Goal: Task Accomplishment & Management: Manage account settings

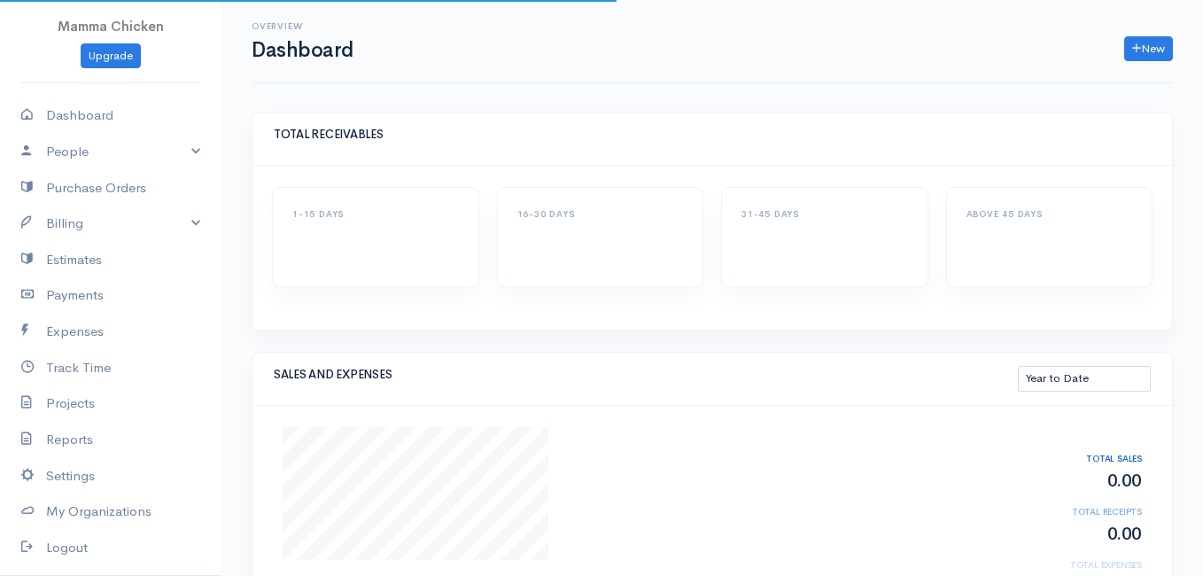
select select "thistoyear"
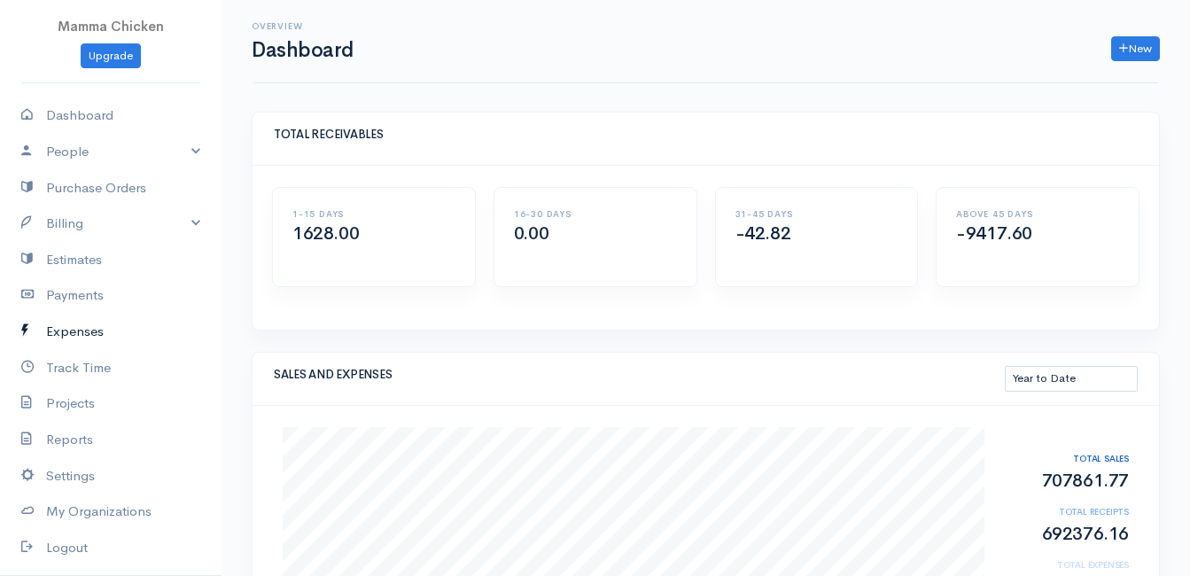
click at [99, 338] on link "Expenses" at bounding box center [110, 332] width 221 height 36
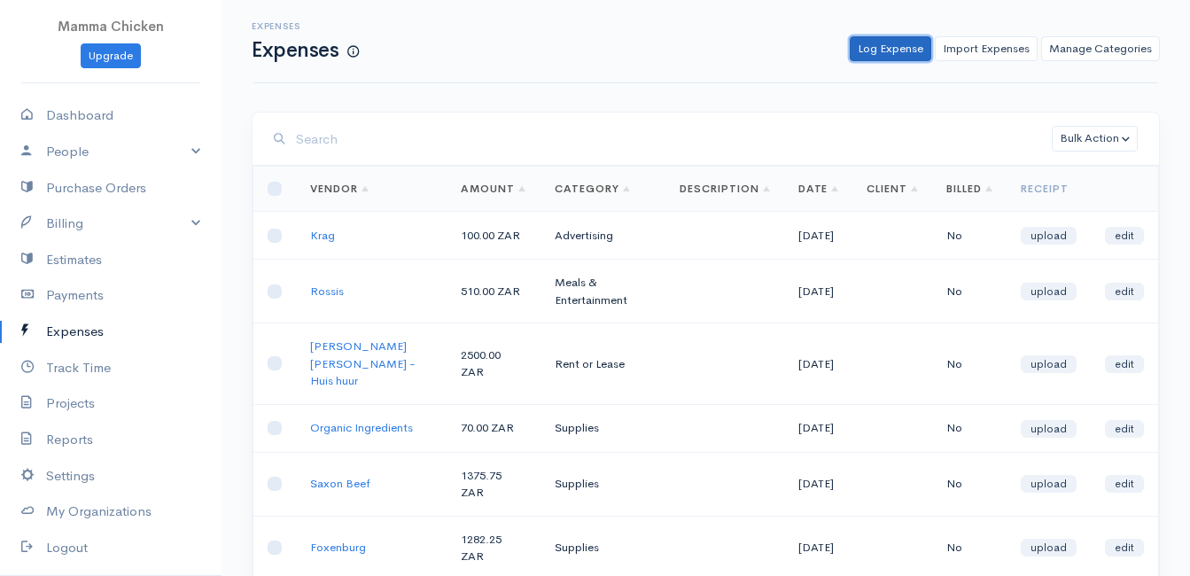
click at [889, 50] on link "Log Expense" at bounding box center [891, 49] width 82 height 26
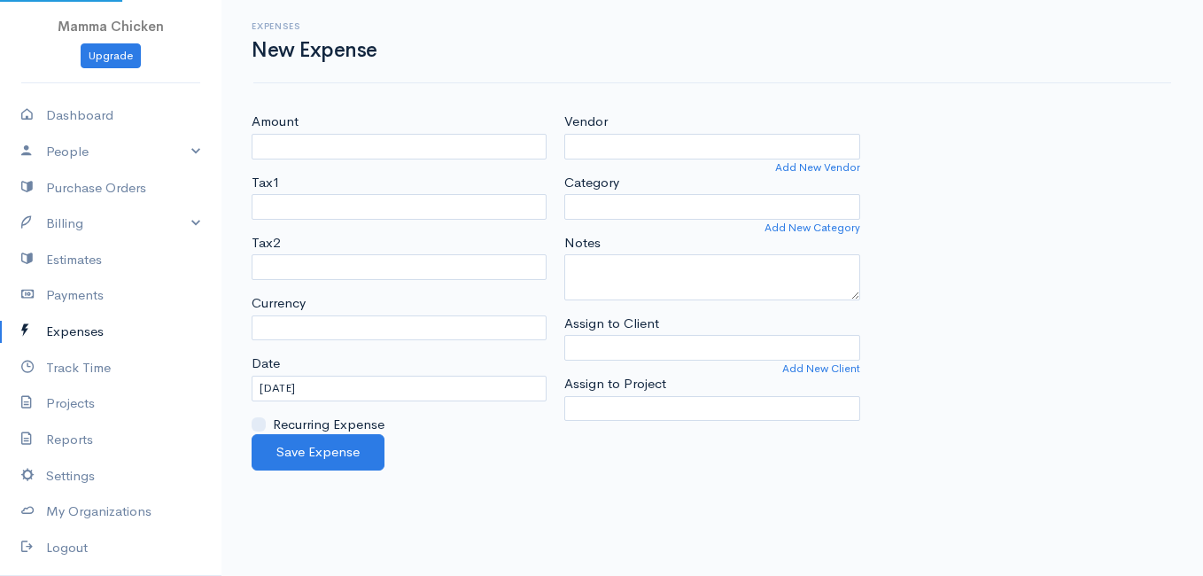
select select "ZAR"
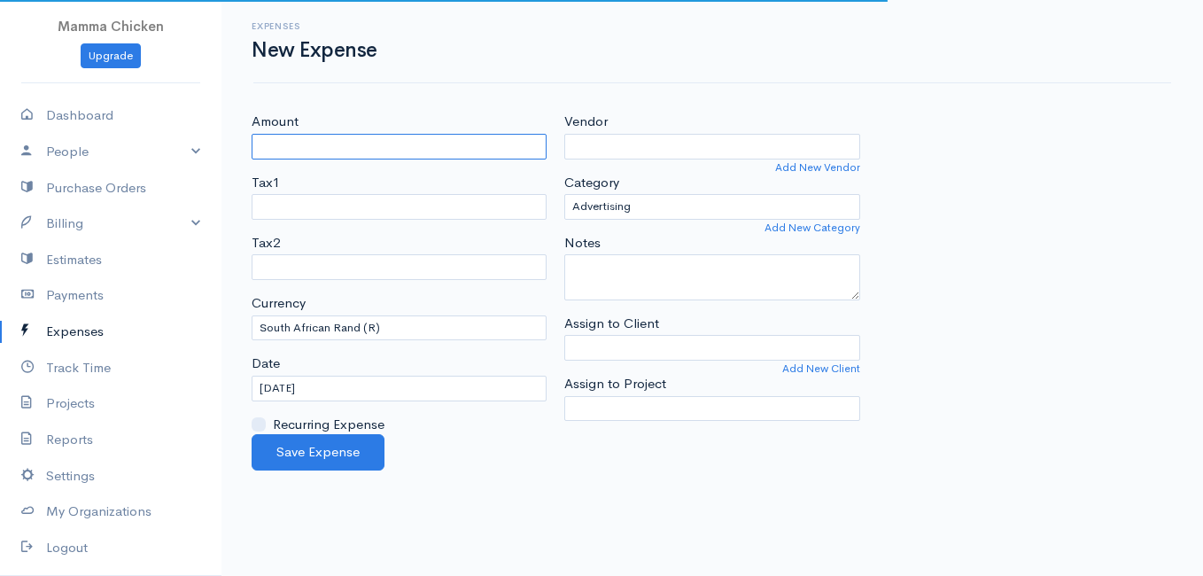
click at [416, 138] on input "Amount" at bounding box center [399, 147] width 295 height 26
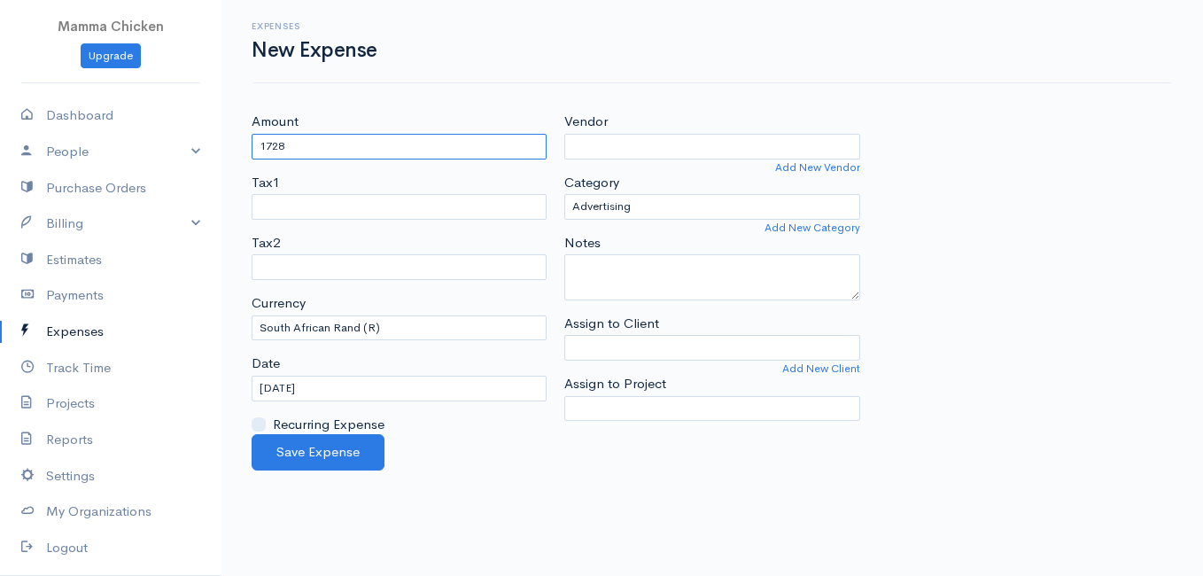
type input "1728"
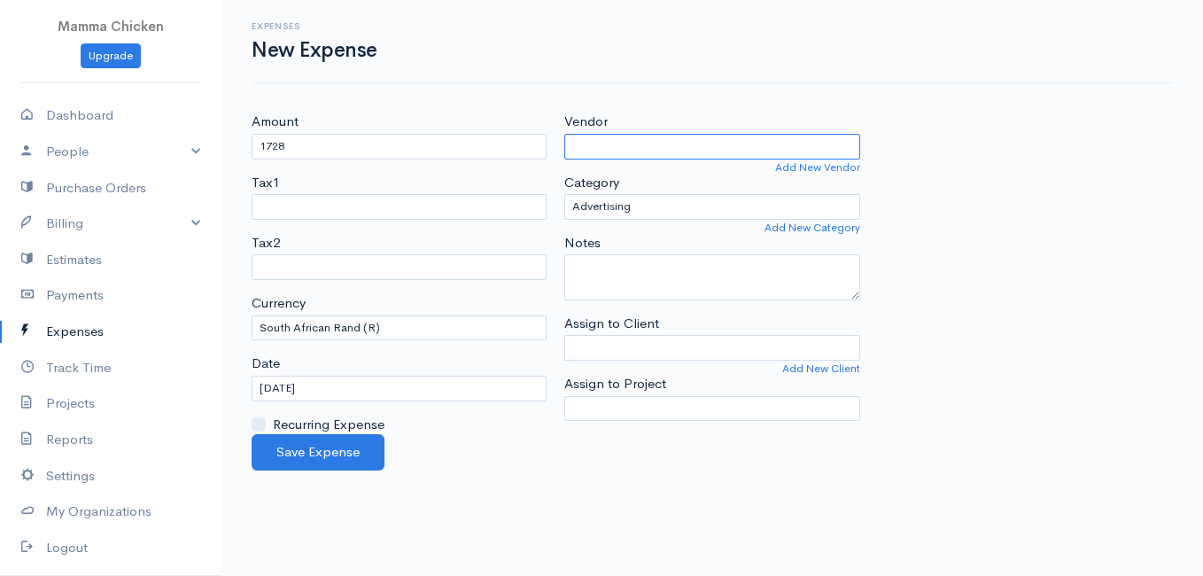
click at [620, 151] on input "Vendor" at bounding box center [711, 147] width 295 height 26
type input "Dairy Co"
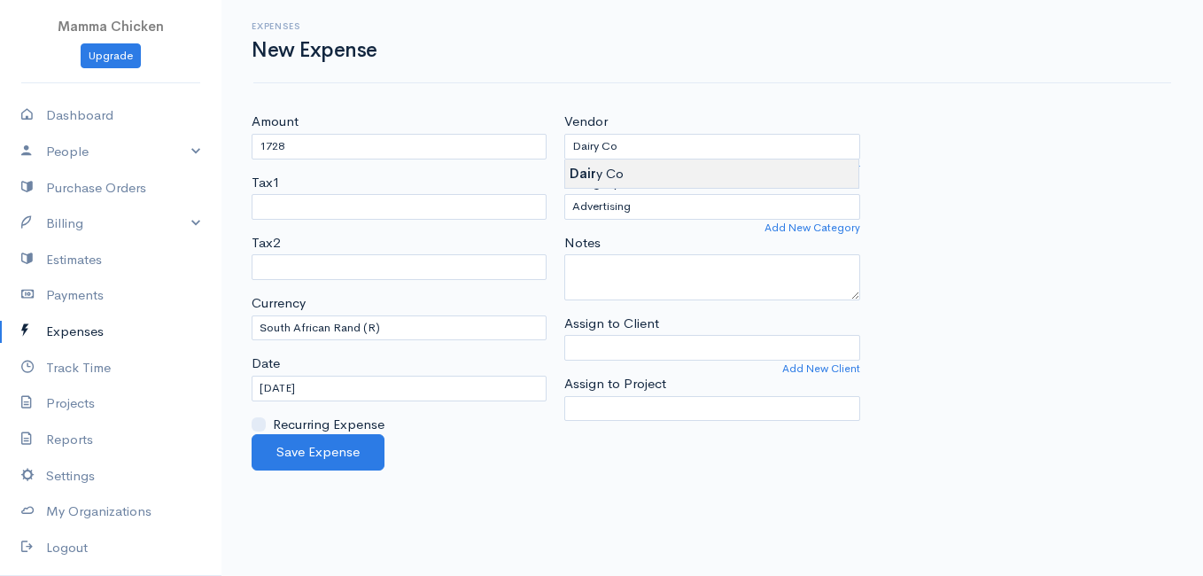
click at [614, 167] on body "Mamma Chicken Upgrade Dashboard People Clients Vendors Staff Users Purchase Ord…" at bounding box center [601, 288] width 1203 height 576
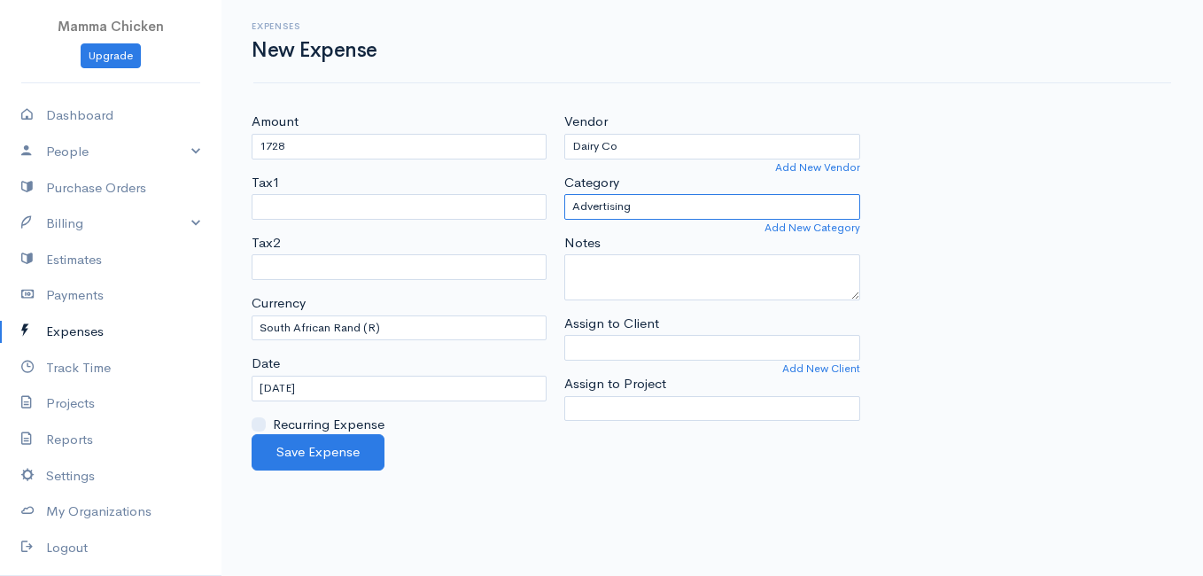
click at [633, 204] on select "Advertising Car & Truck Expenses Contractors Education Education and Training E…" at bounding box center [711, 207] width 295 height 26
select select "Supplies"
click at [564, 194] on select "Advertising Car & Truck Expenses Contractors Education Education and Training E…" at bounding box center [711, 207] width 295 height 26
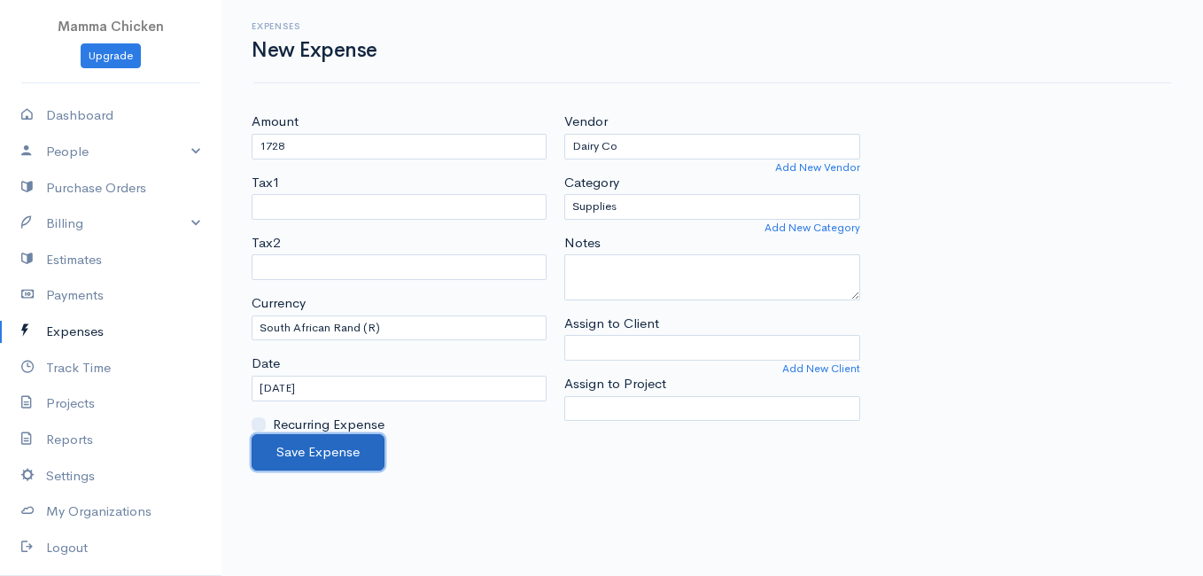
click at [323, 452] on button "Save Expense" at bounding box center [318, 452] width 133 height 36
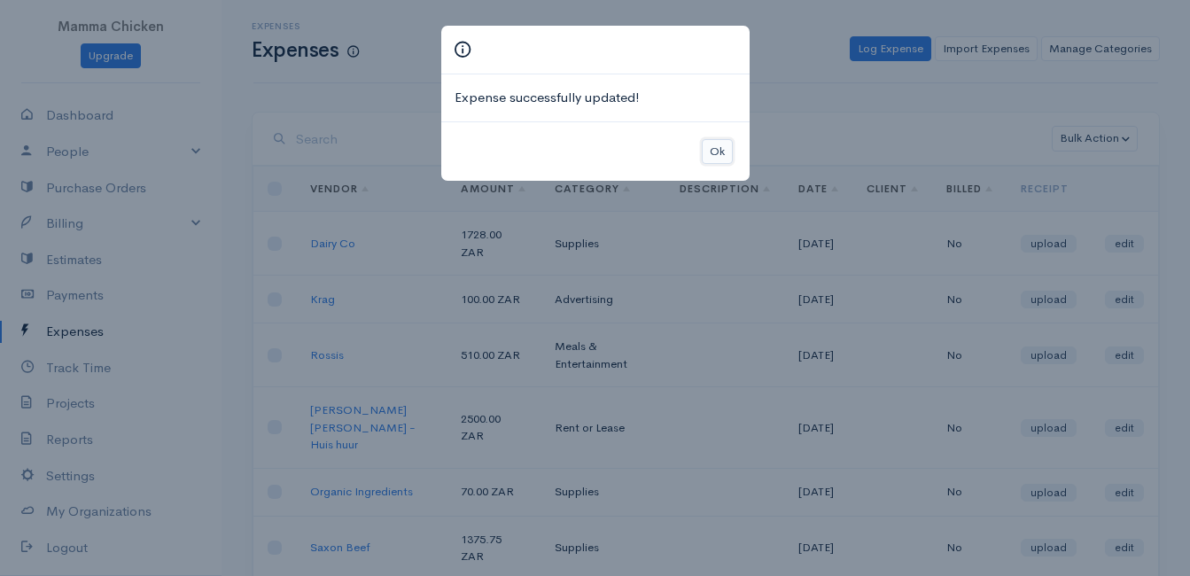
click at [717, 143] on button "Ok" at bounding box center [717, 152] width 31 height 26
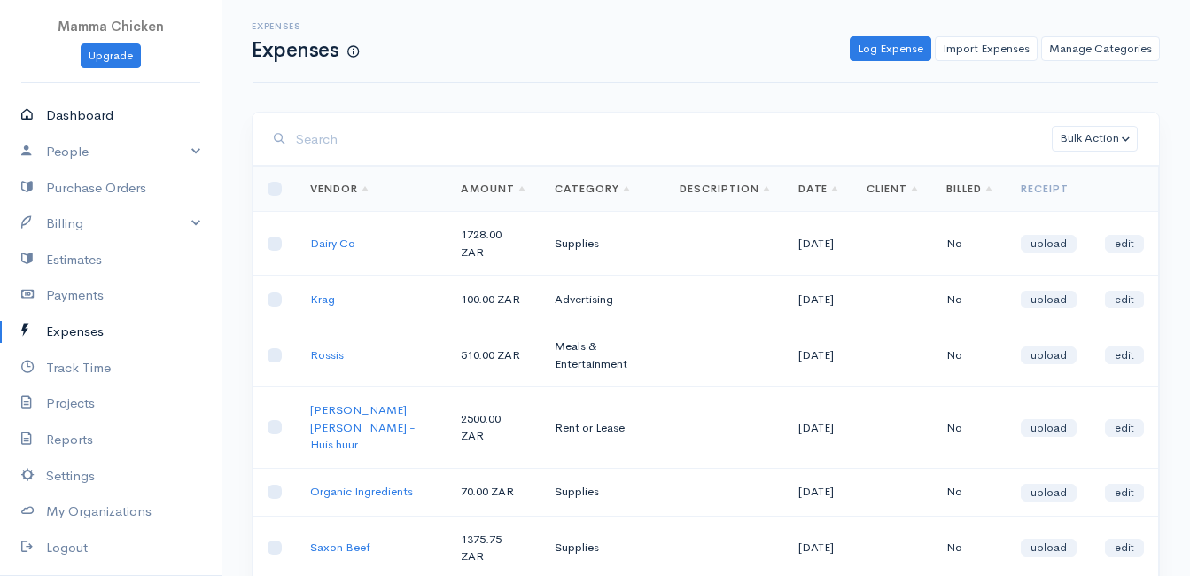
click at [73, 117] on link "Dashboard" at bounding box center [110, 115] width 221 height 36
select select "thistoyear"
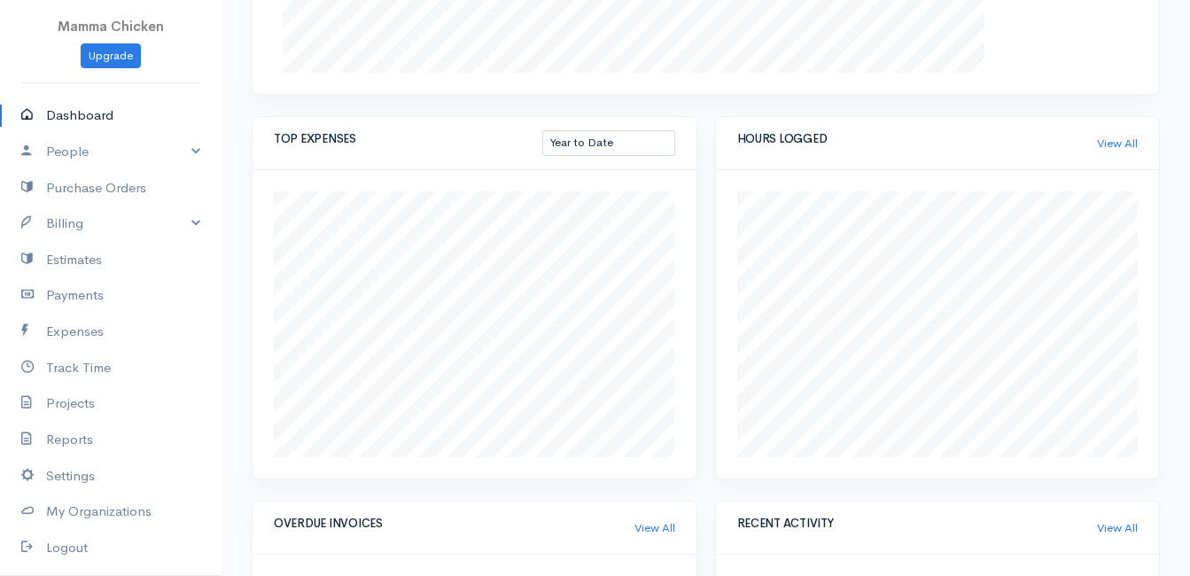
scroll to position [886, 0]
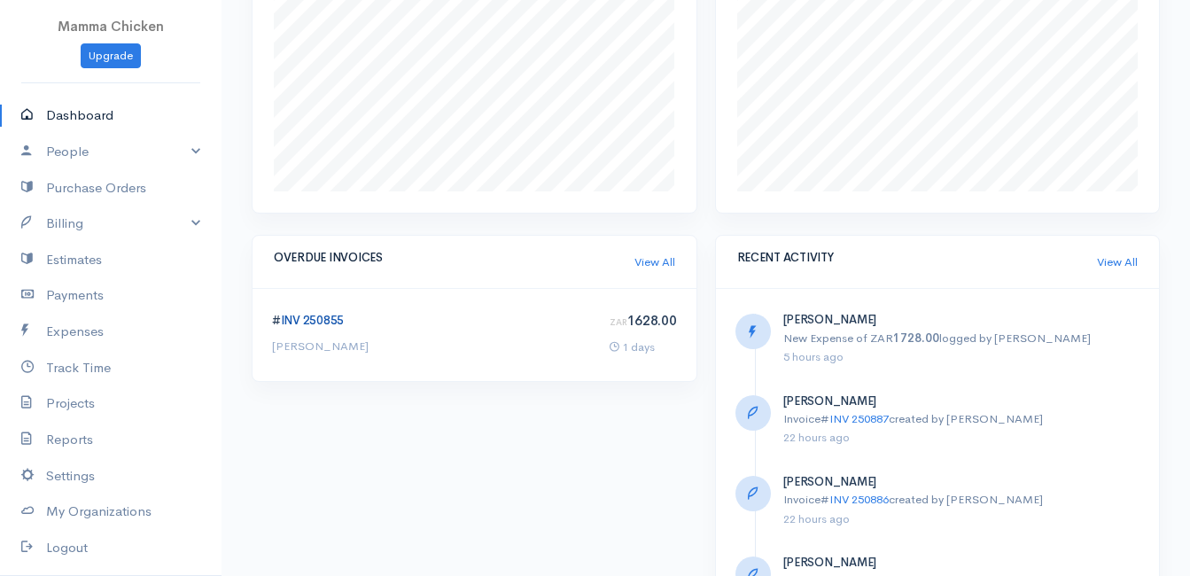
click at [299, 315] on link "INV 250855" at bounding box center [312, 320] width 63 height 15
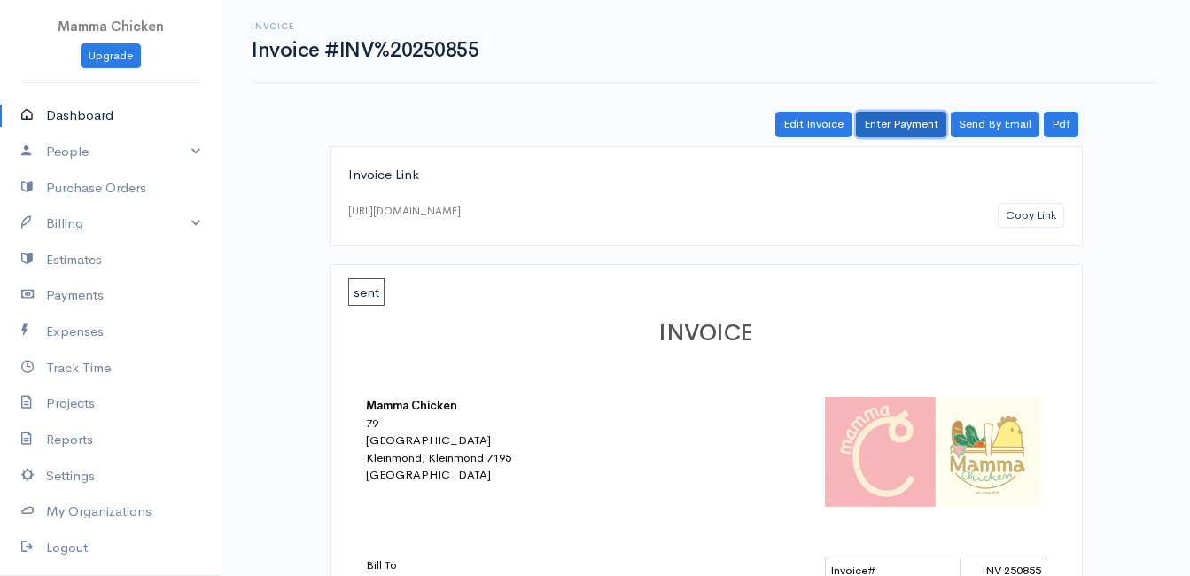
click at [908, 125] on link "Enter Payment" at bounding box center [901, 125] width 90 height 26
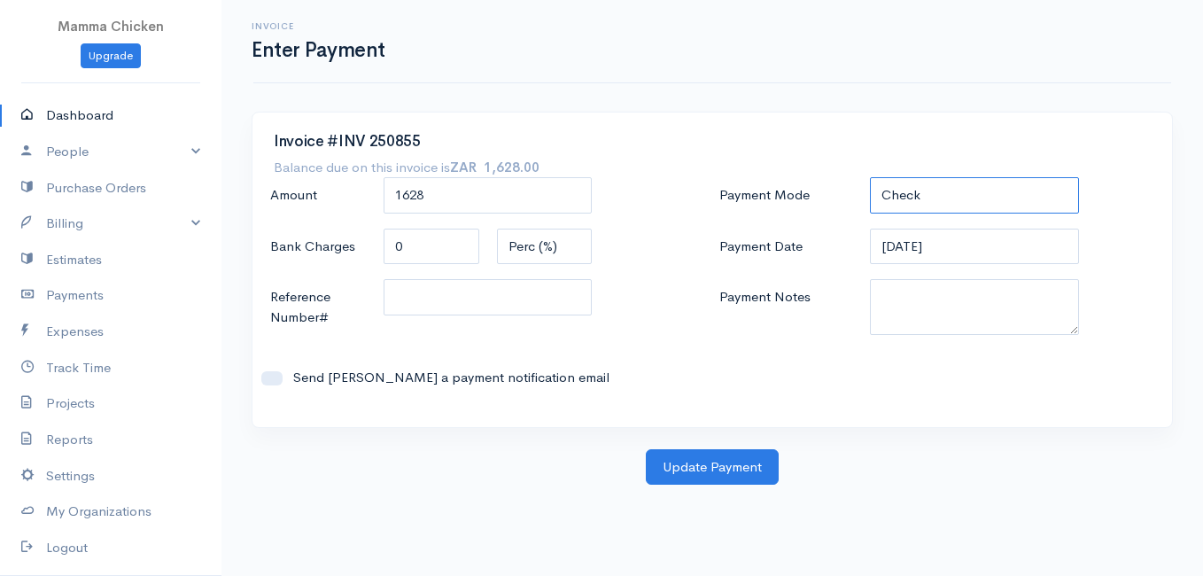
click at [952, 181] on select "Check Bank Transfer Credit Cash Debit ACH VISA MASTERCARD AMEX DISCOVER DINERS …" at bounding box center [974, 195] width 209 height 36
select select "Bank Transfer"
click at [870, 177] on select "Check Bank Transfer Credit Cash Debit ACH VISA MASTERCARD AMEX DISCOVER DINERS …" at bounding box center [974, 195] width 209 height 36
click at [715, 462] on button "Update Payment" at bounding box center [712, 467] width 133 height 36
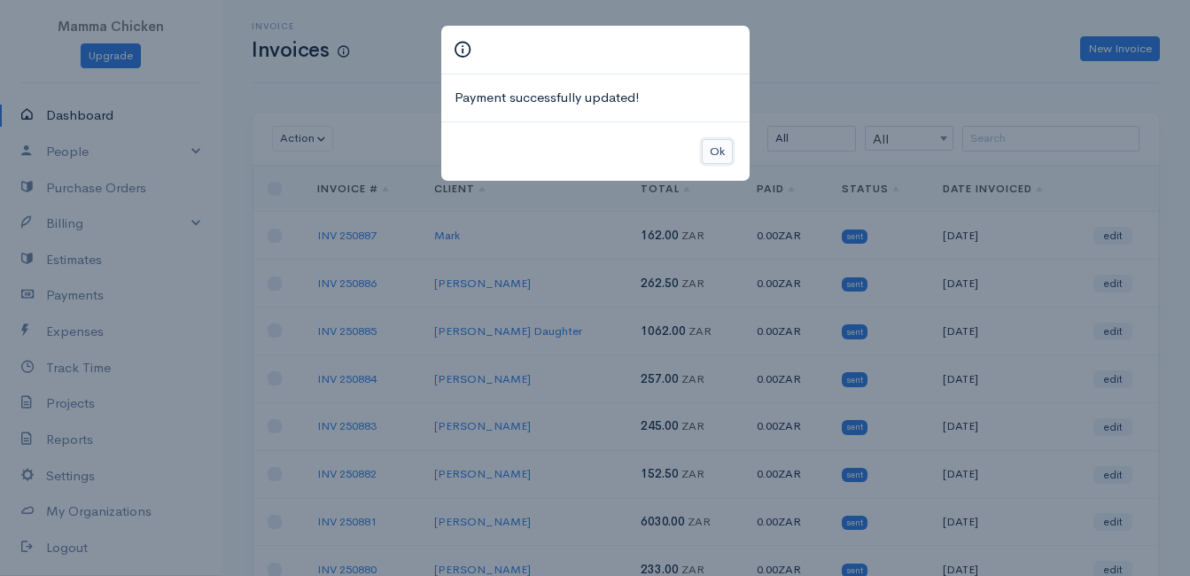
click at [717, 151] on button "Ok" at bounding box center [717, 152] width 31 height 26
